Goal: Task Accomplishment & Management: Manage account settings

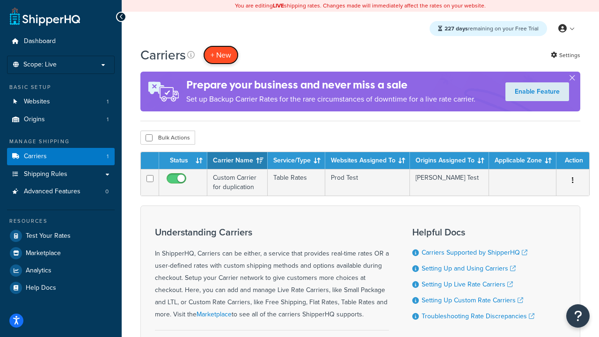
click at [221, 55] on button "+ New" at bounding box center [221, 54] width 36 height 19
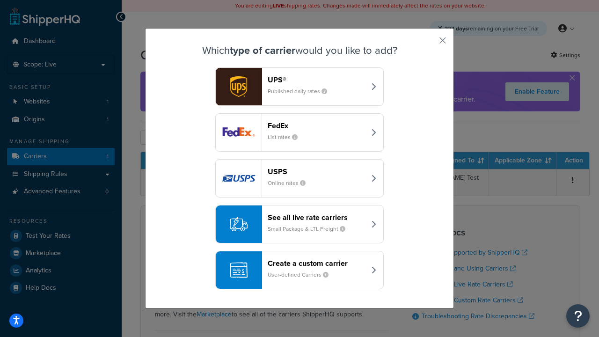
click at [316, 125] on header "FedEx" at bounding box center [317, 125] width 98 height 9
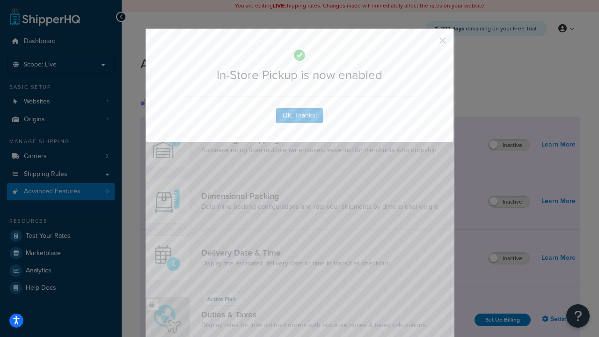
scroll to position [303, 0]
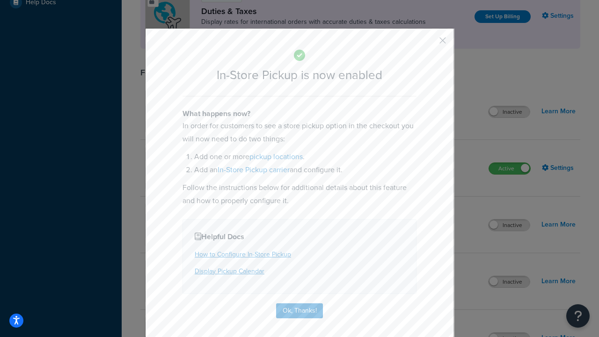
click at [429, 44] on button "button" at bounding box center [429, 44] width 2 height 2
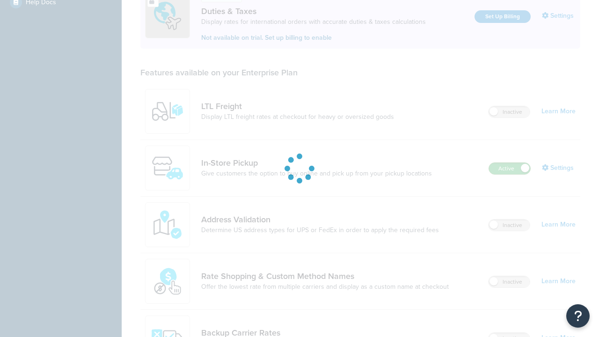
click at [509, 163] on label "Active" at bounding box center [509, 168] width 41 height 11
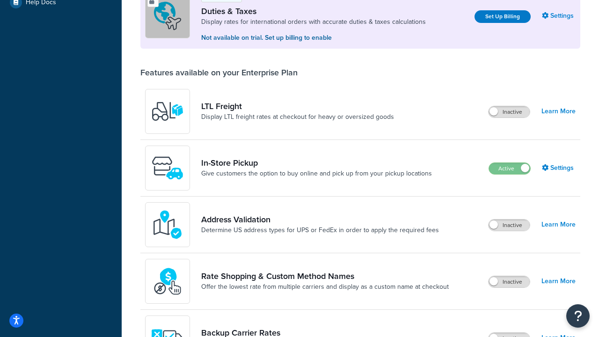
scroll to position [466, 0]
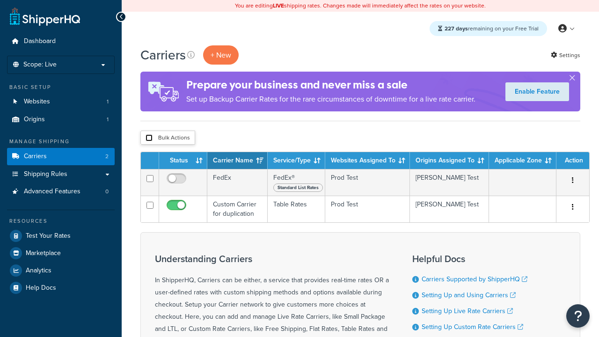
click at [149, 138] on input "checkbox" at bounding box center [148, 137] width 7 height 7
checkbox input "true"
click at [0, 0] on button "Delete" at bounding box center [0, 0] width 0 height 0
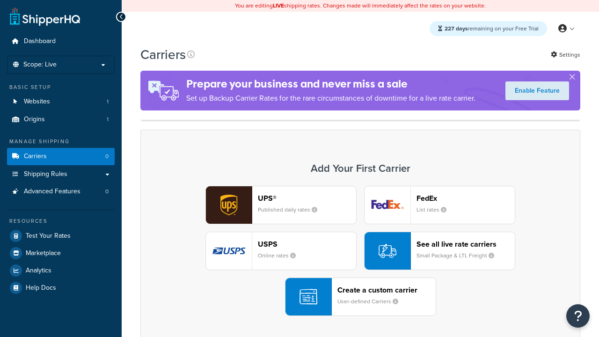
scroll to position [186, 0]
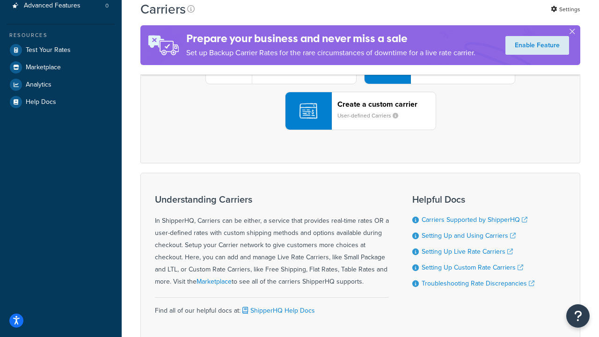
click at [360, 130] on div "UPS® Published daily rates FedEx List rates USPS Online rates See all live rate…" at bounding box center [360, 65] width 420 height 130
click at [360, 122] on div "Create a custom carrier User-defined Carriers" at bounding box center [386, 111] width 98 height 22
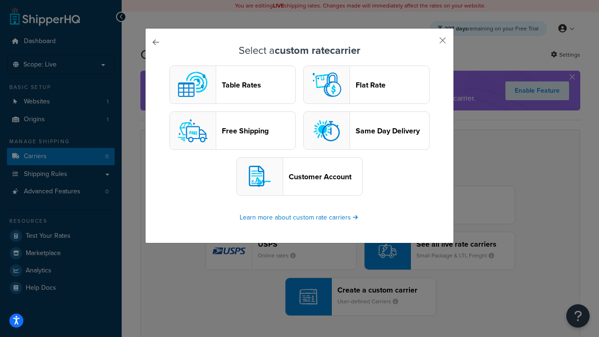
click at [233, 85] on header "Table Rates" at bounding box center [258, 84] width 73 height 9
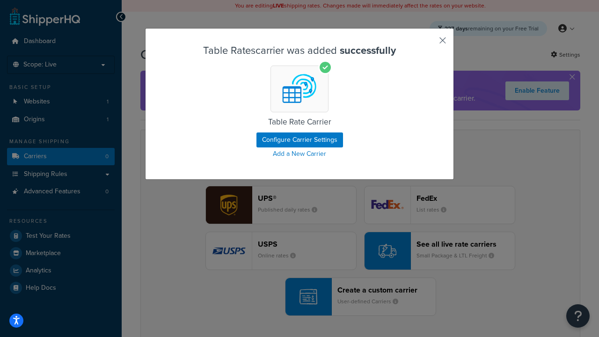
click at [429, 44] on button "button" at bounding box center [429, 44] width 2 height 2
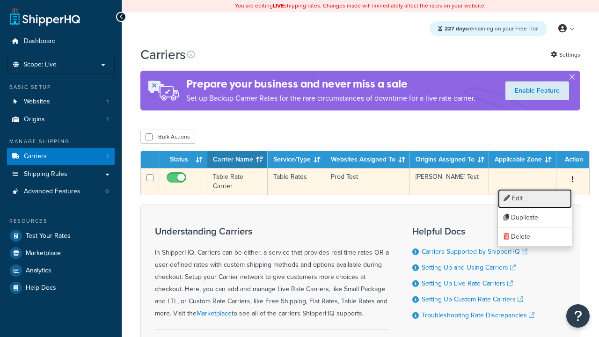
click at [535, 198] on link "Edit" at bounding box center [535, 198] width 74 height 19
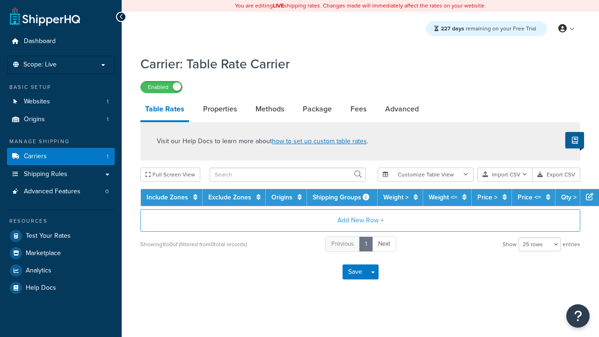
select select "25"
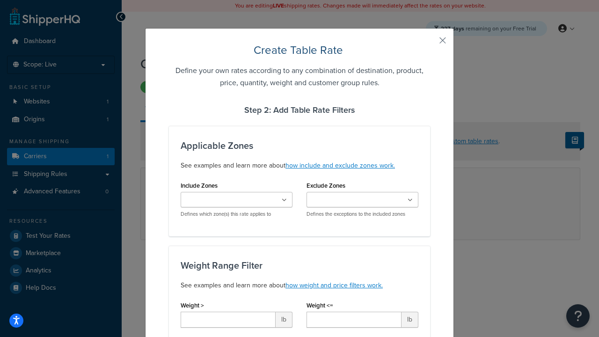
type input "10"
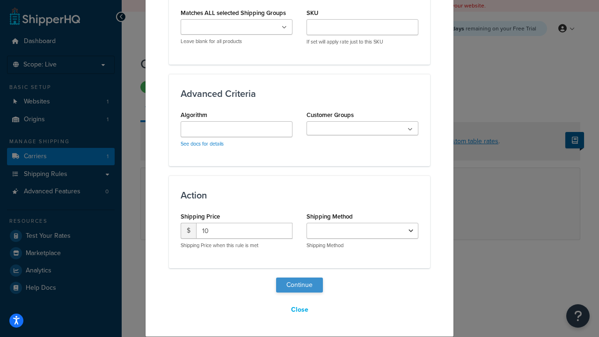
select select "25"
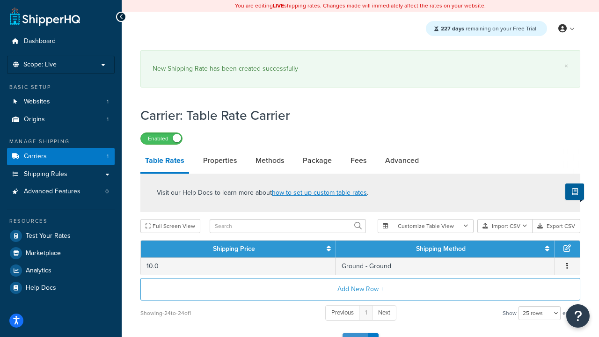
click at [355, 333] on button "Save" at bounding box center [354, 340] width 25 height 15
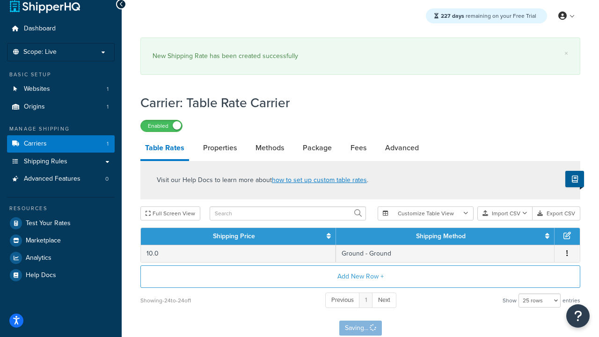
scroll to position [0, 0]
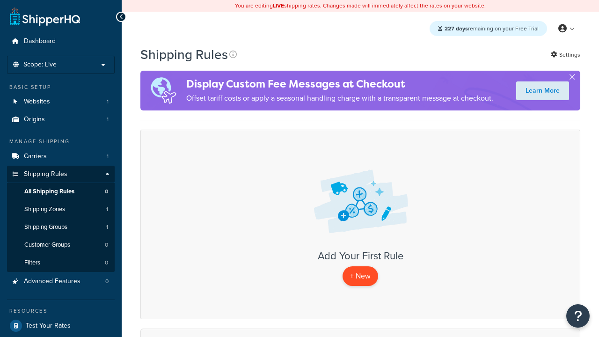
click at [360, 276] on p "+ New" at bounding box center [360, 275] width 36 height 19
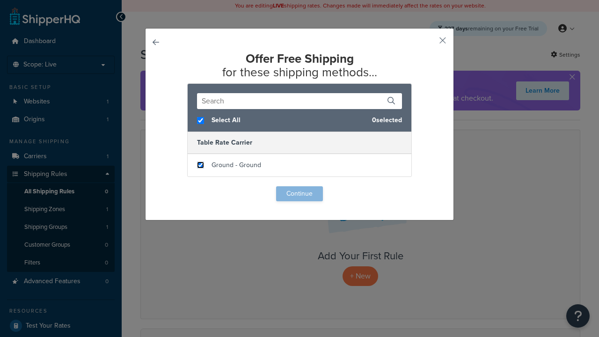
click at [200, 165] on input "checkbox" at bounding box center [200, 164] width 7 height 7
click at [299, 194] on button "Continue" at bounding box center [299, 193] width 47 height 15
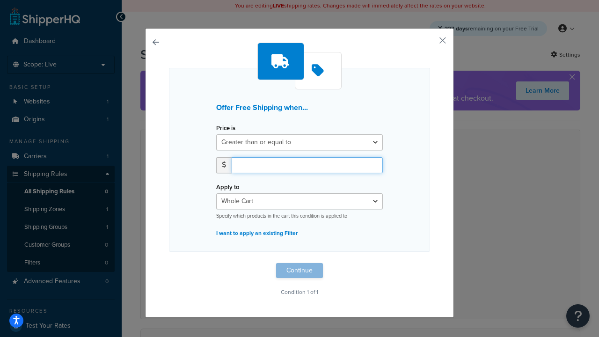
click at [307, 165] on input "number" at bounding box center [307, 165] width 151 height 16
type input "50"
click at [299, 270] on button "Continue" at bounding box center [299, 270] width 47 height 15
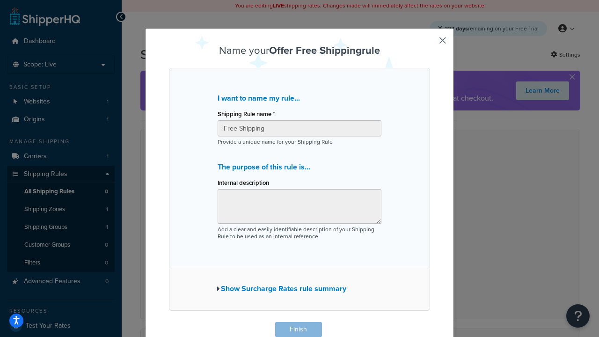
scroll to position [0, 0]
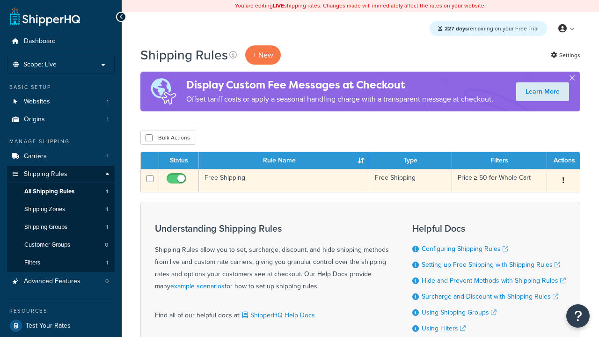
click at [177, 181] on input "checkbox" at bounding box center [178, 181] width 26 height 12
checkbox input "false"
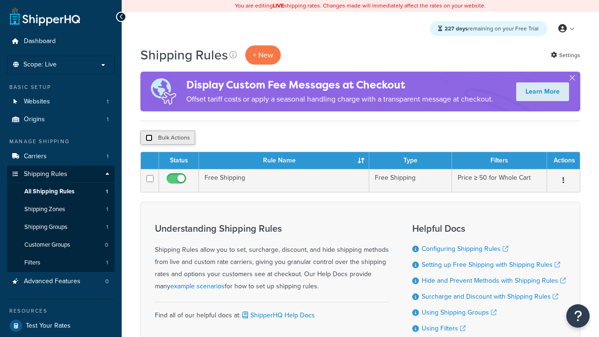
click at [149, 138] on input "checkbox" at bounding box center [148, 137] width 7 height 7
checkbox input "true"
click at [149, 138] on input "checkbox" at bounding box center [148, 137] width 7 height 7
checkbox input "false"
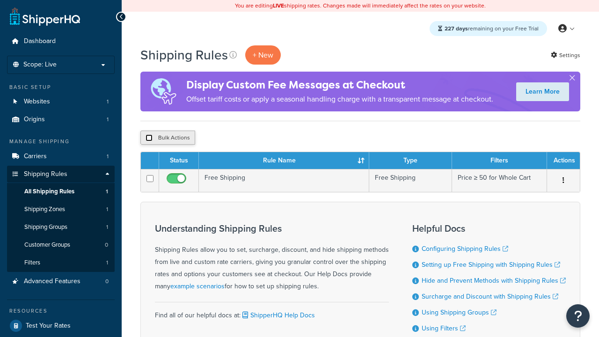
checkbox input "false"
click at [167, 138] on button "Bulk Actions" at bounding box center [167, 138] width 55 height 14
checkbox input "true"
click at [0, 0] on button "Delete" at bounding box center [0, 0] width 0 height 0
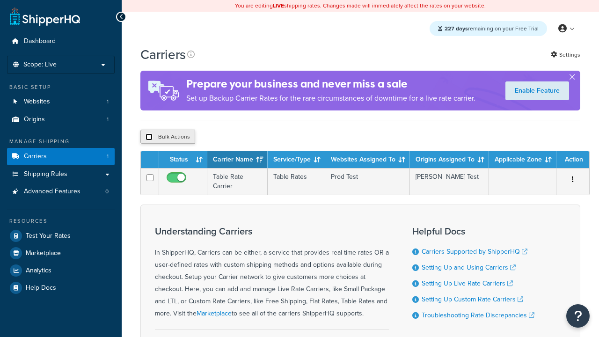
click at [149, 138] on input "checkbox" at bounding box center [148, 136] width 7 height 7
checkbox input "true"
click at [0, 0] on button "Delete" at bounding box center [0, 0] width 0 height 0
